Goal: Task Accomplishment & Management: Manage account settings

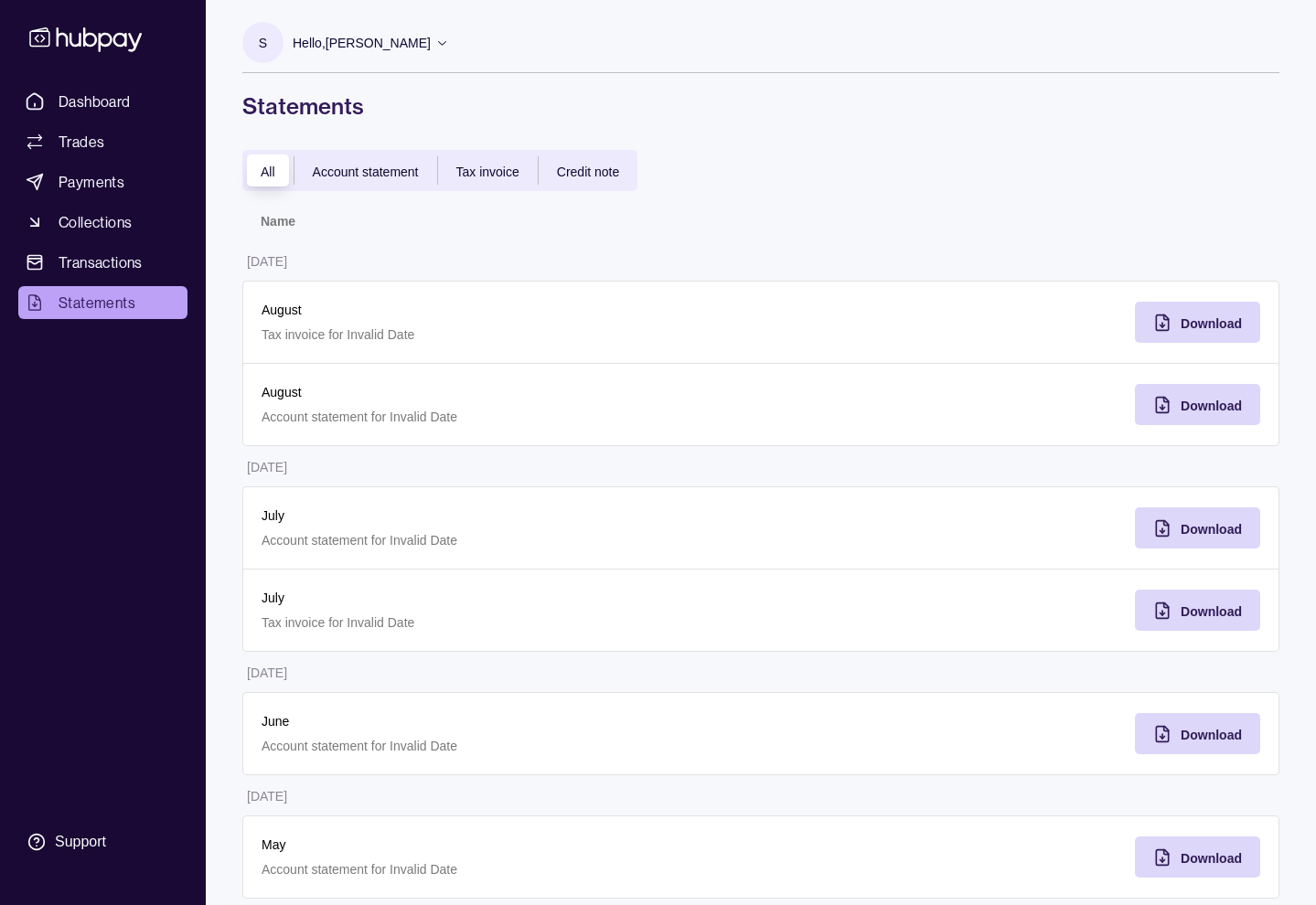
click at [92, 301] on span "Statements" at bounding box center [97, 302] width 76 height 22
click at [94, 183] on span "Payments" at bounding box center [92, 182] width 66 height 22
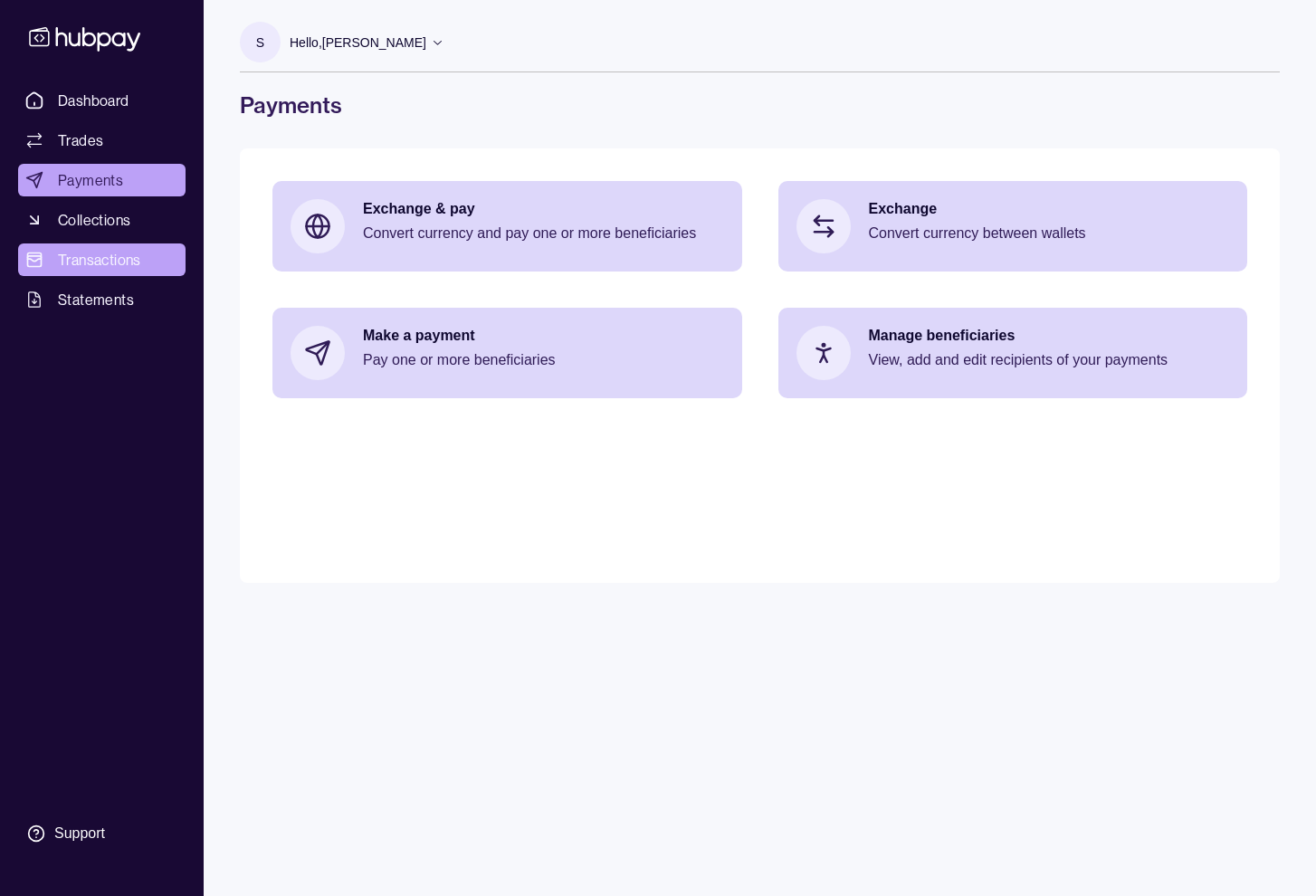
click at [85, 252] on span "Transactions" at bounding box center [99, 259] width 83 height 22
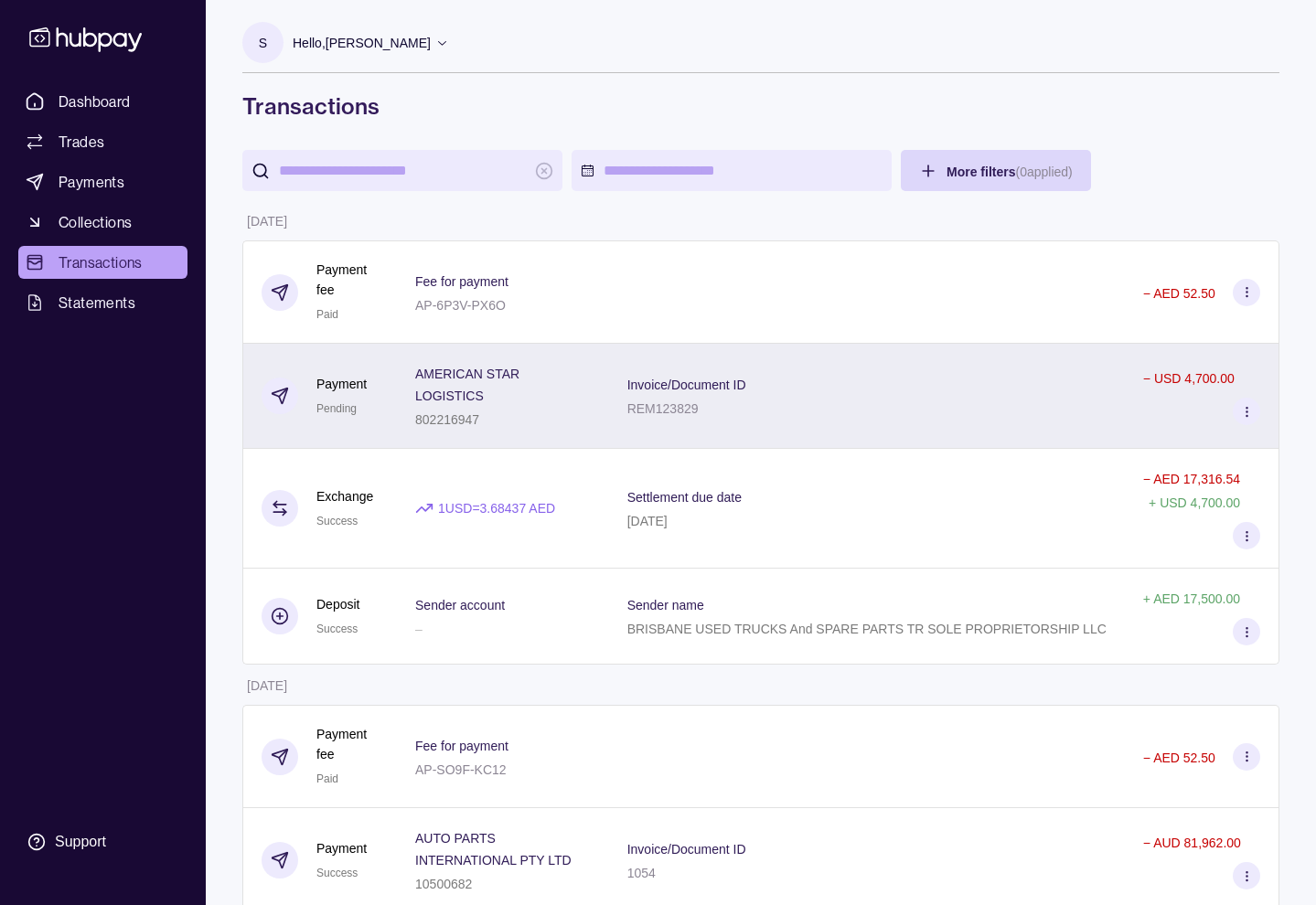
click at [1244, 405] on icon at bounding box center [1246, 411] width 14 height 14
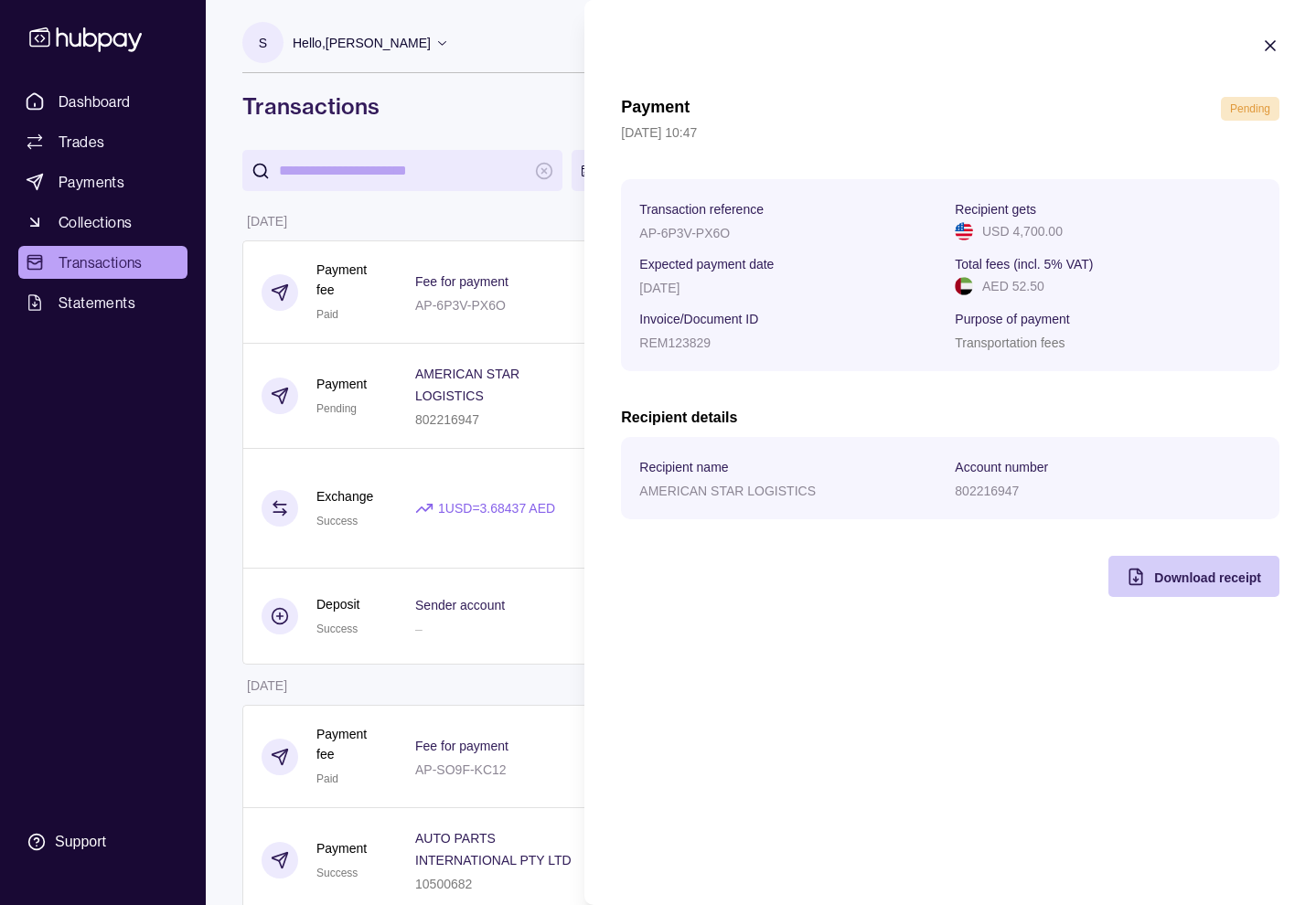
click at [1193, 580] on span "Download receipt" at bounding box center [1207, 577] width 107 height 14
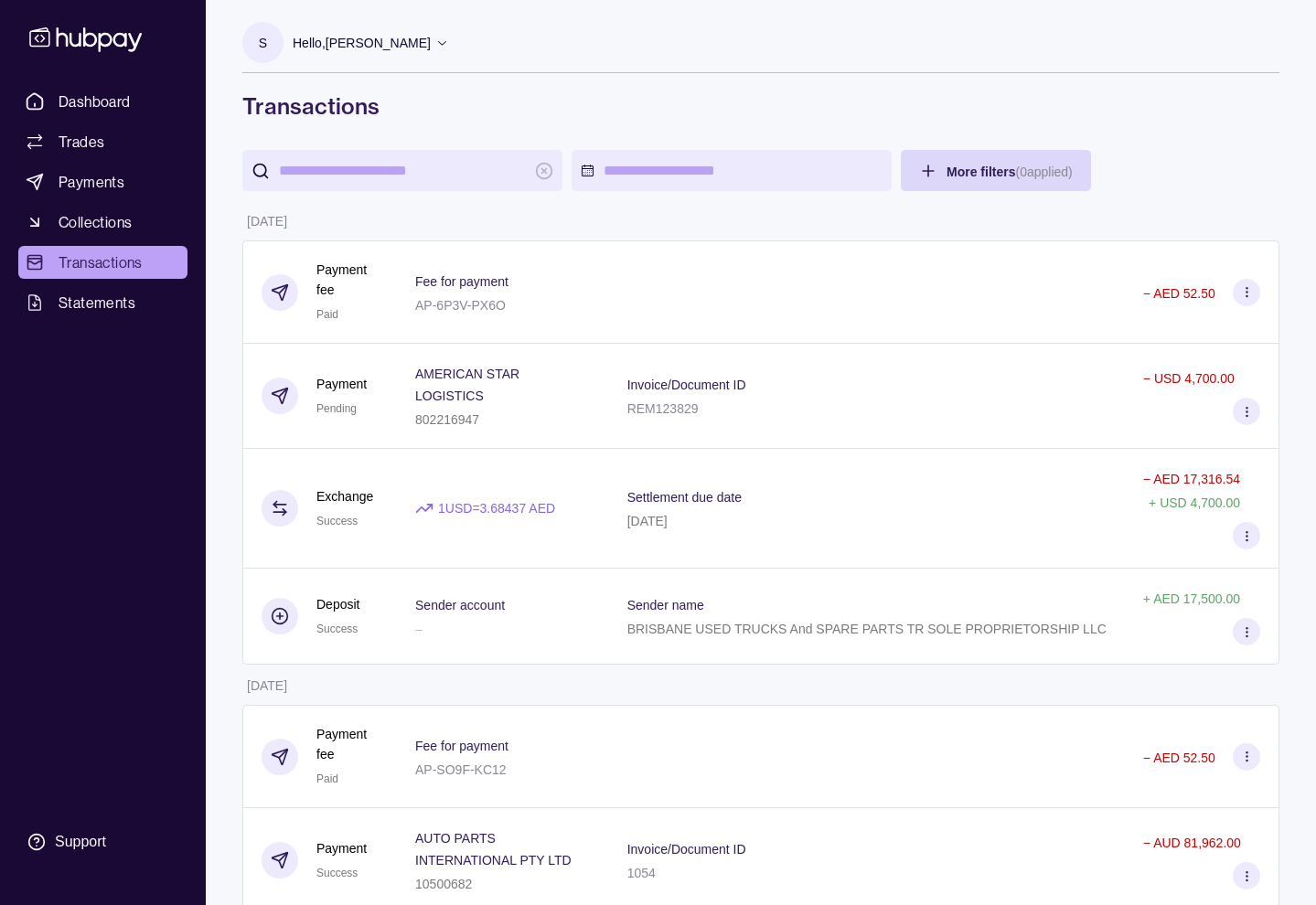
drag, startPoint x: 1249, startPoint y: 400, endPoint x: 1154, endPoint y: 389, distance: 95.6
click at [1156, 389] on div "− USD 4,700.00" at bounding box center [1201, 395] width 117 height 59
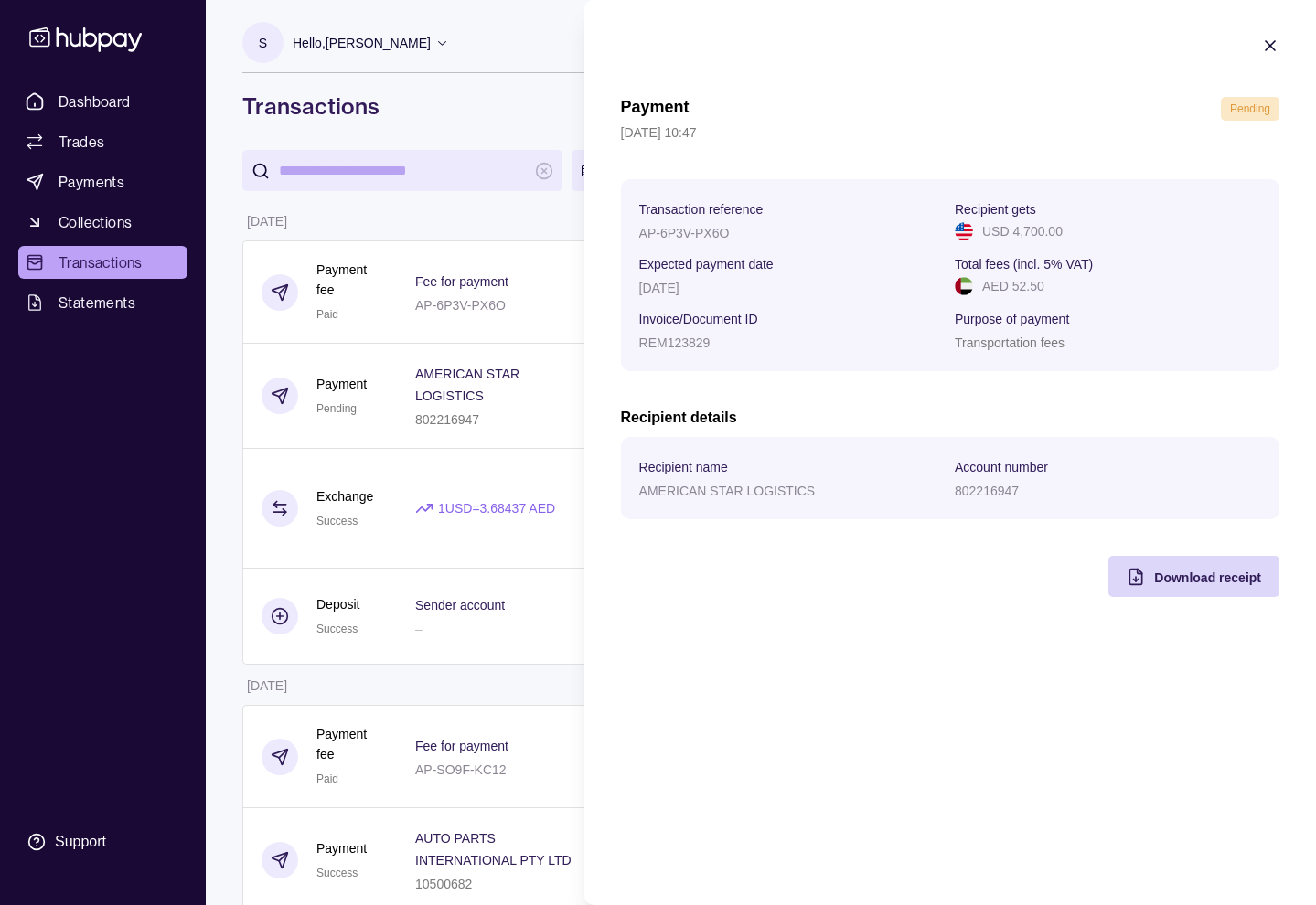
click at [1152, 388] on div "Payment Pending [DATE] 10:47 Transaction reference AP-6P3V-PX6O Recipient gets …" at bounding box center [949, 347] width 658 height 500
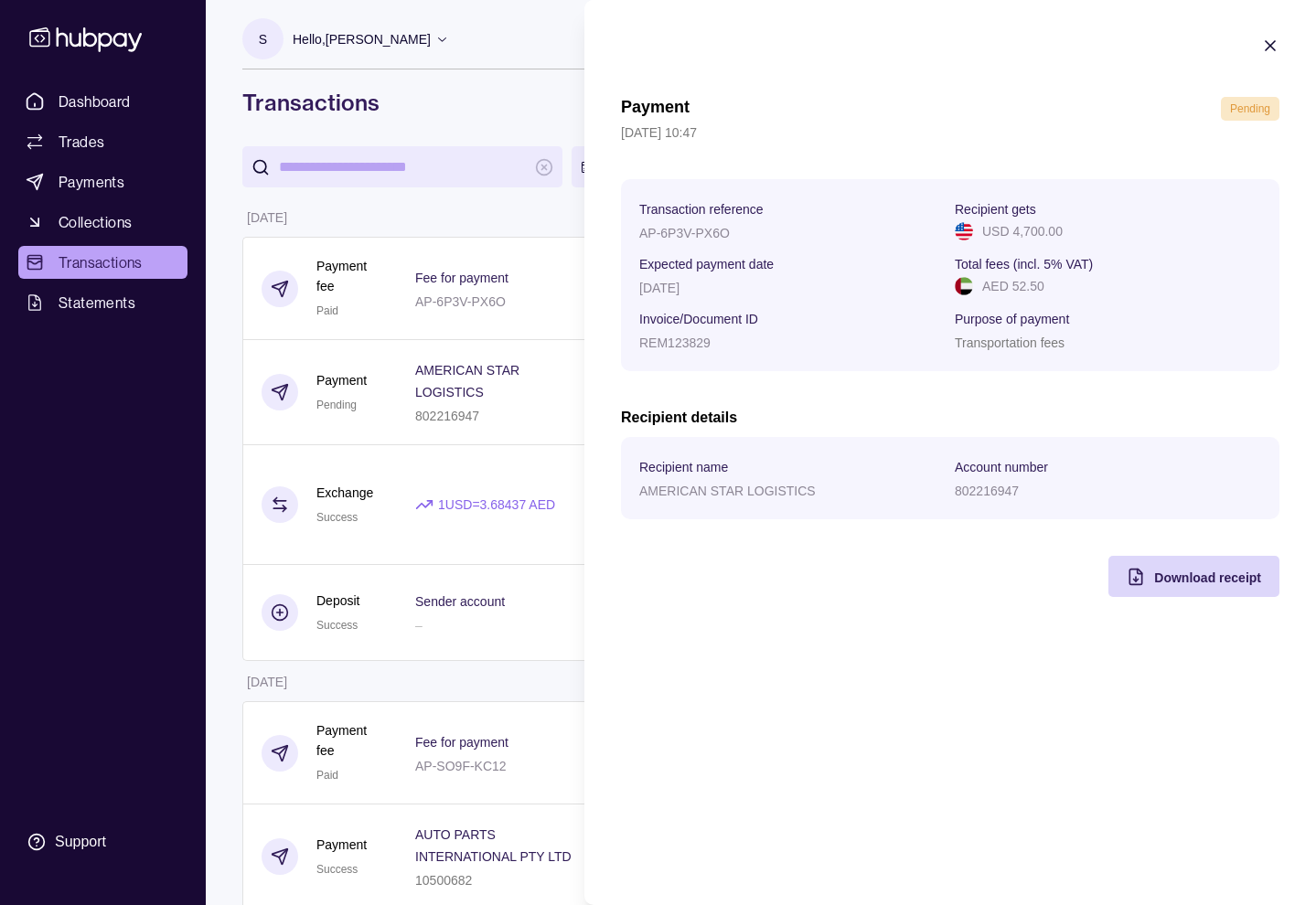
click at [1267, 43] on icon "button" at bounding box center [1270, 45] width 9 height 9
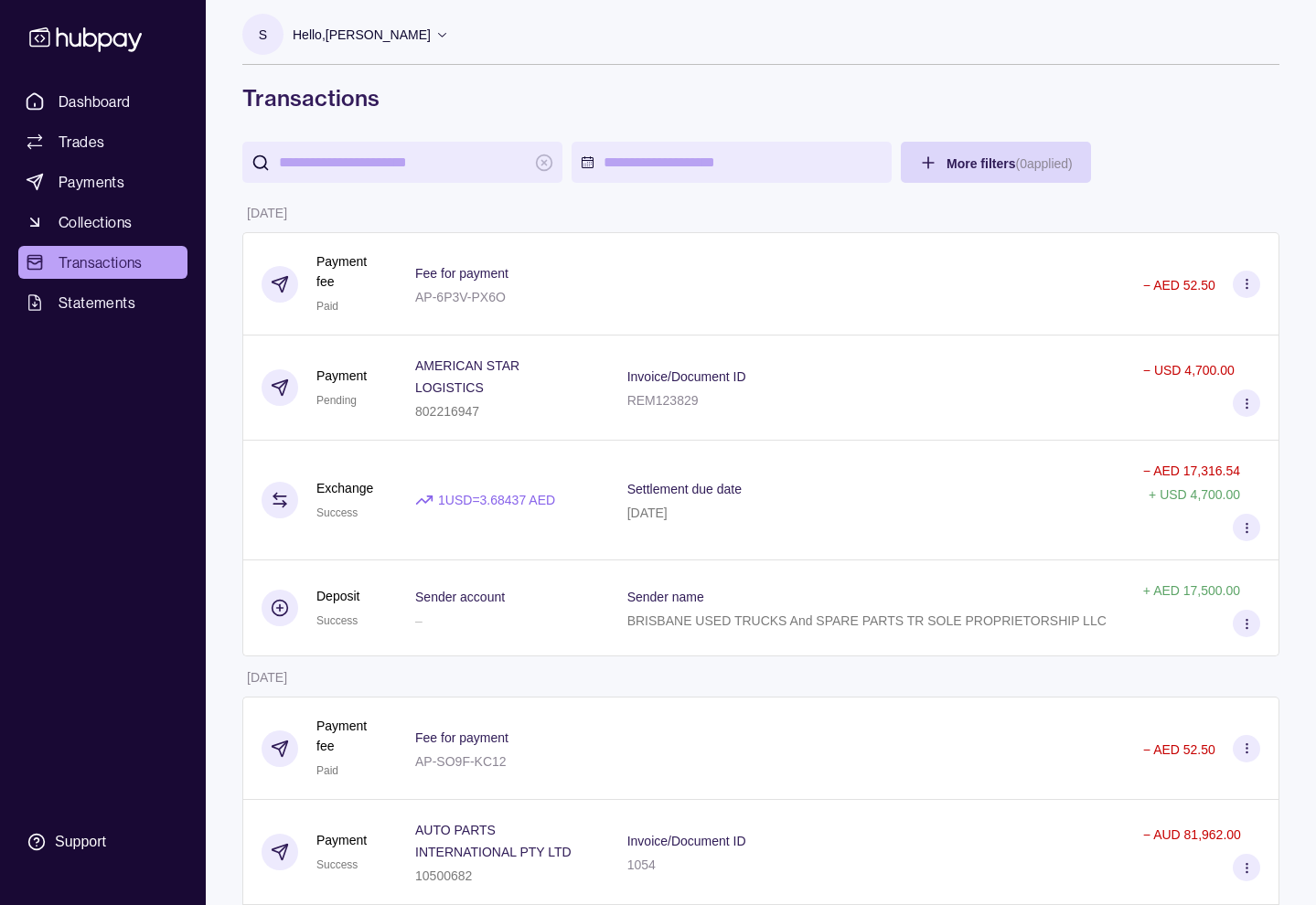
scroll to position [12, 1]
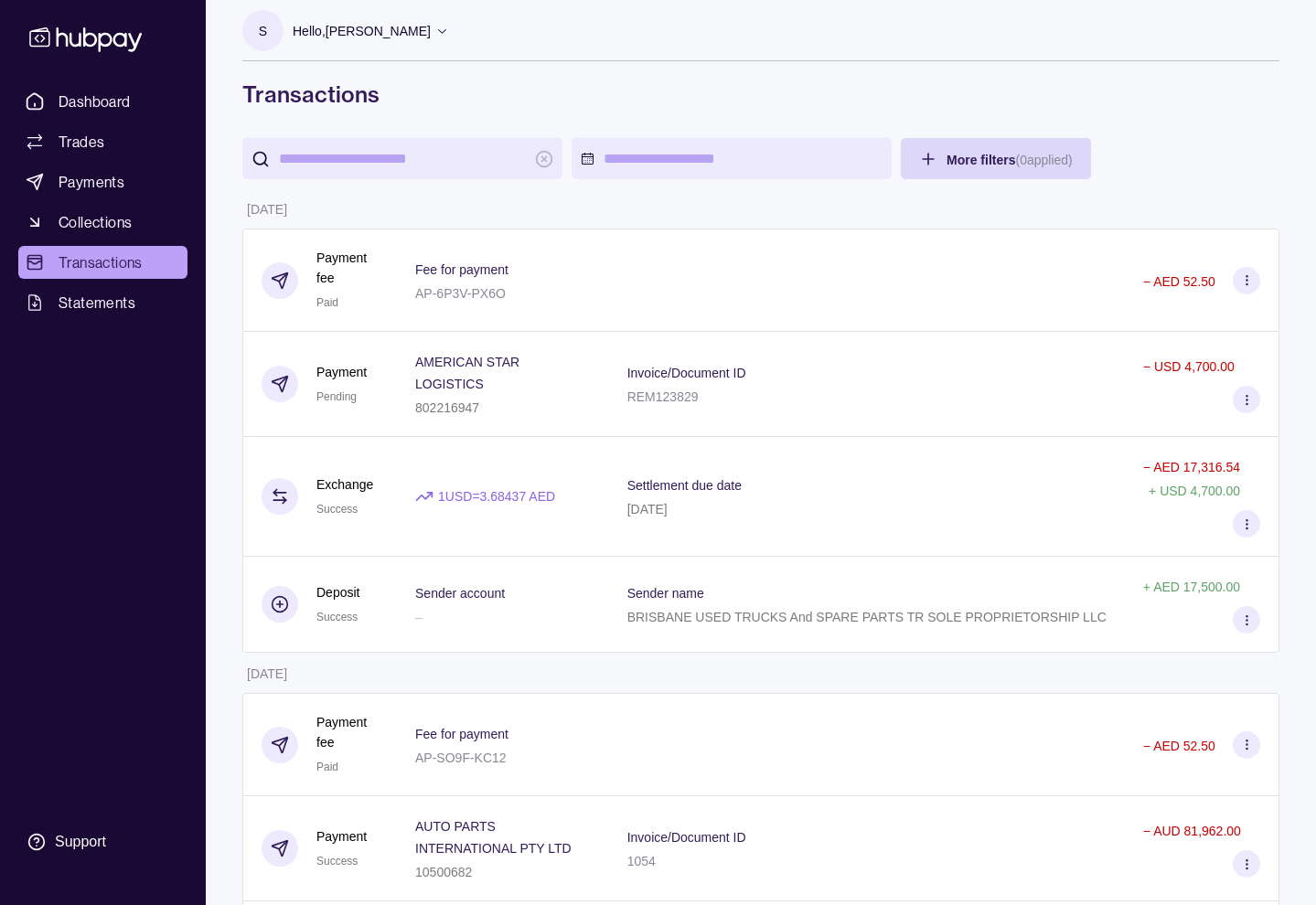
click at [102, 522] on div "Dashboard Trades Payments Collections Transactions Statements Support" at bounding box center [102, 472] width 184 height 776
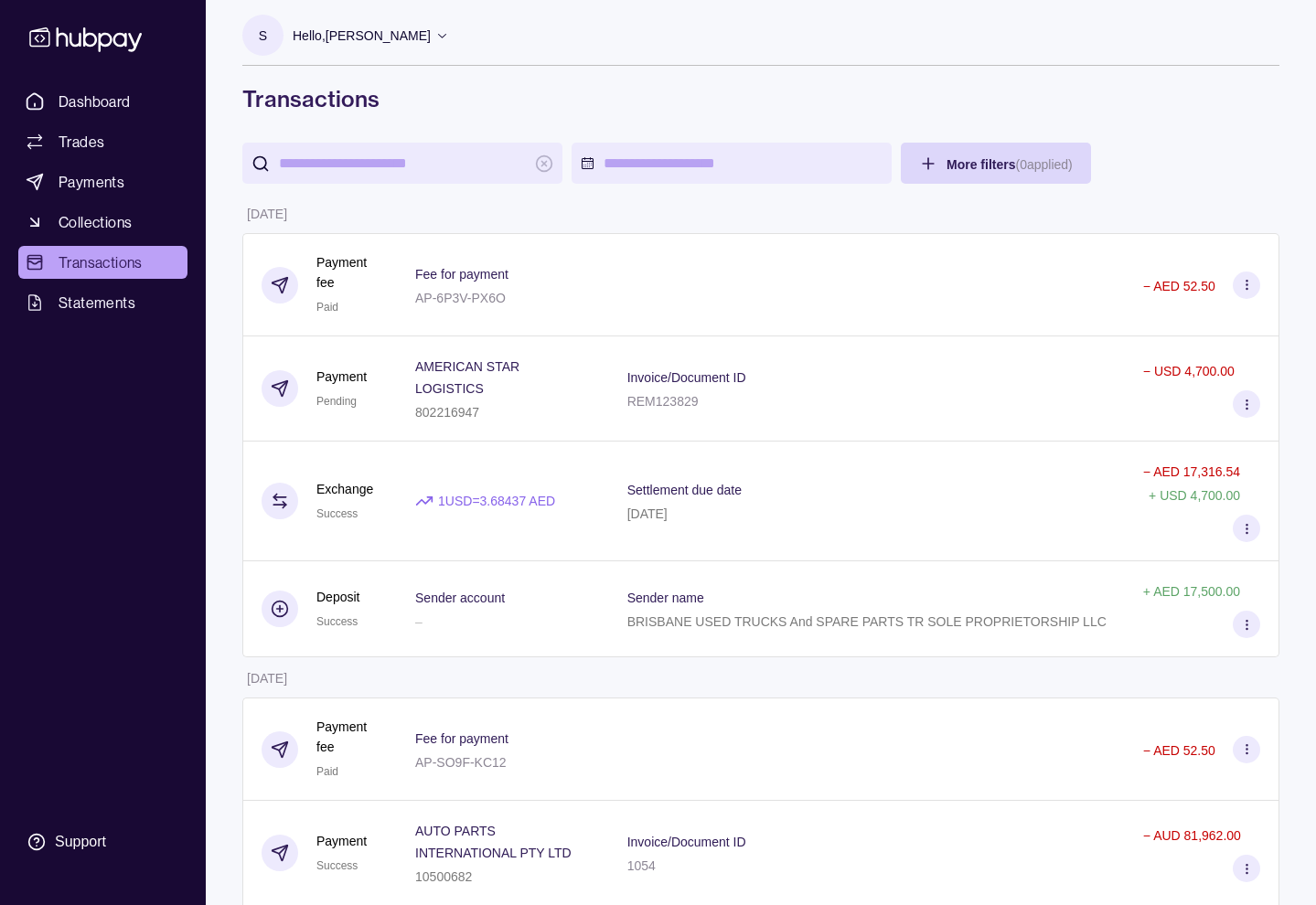
scroll to position [6, 0]
